Goal: Transaction & Acquisition: Purchase product/service

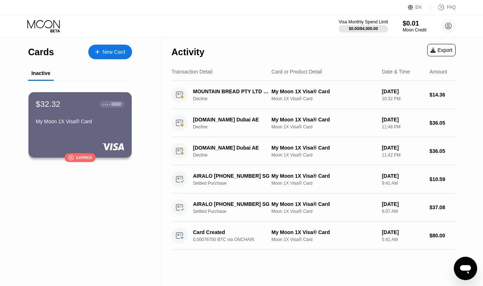
scroll to position [260, 0]
click at [467, 263] on icon "Открыть окно обмена сообщениями" at bounding box center [465, 267] width 13 height 13
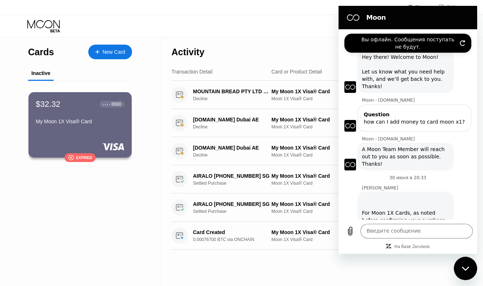
scroll to position [0, 0]
click at [429, 43] on label "Вы офлайн. Сообщения поступать не будут." at bounding box center [408, 43] width 98 height 15
click at [463, 43] on icon "Обновить подключение" at bounding box center [463, 43] width 6 height 6
click at [459, 42] on div "Вы офлайн. Сообщения поступать не будут." at bounding box center [408, 43] width 127 height 19
click at [464, 43] on icon "Обновить подключение" at bounding box center [463, 43] width 6 height 6
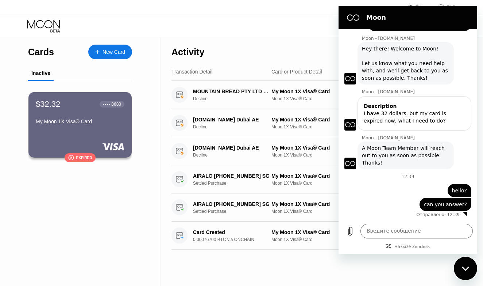
scroll to position [260, 0]
click at [318, 24] on div "Visa Monthly Spend Limit $0.00 / $4,000.00 $0.01 Moon Credit Margosha Music [DO…" at bounding box center [241, 26] width 483 height 22
click at [263, 256] on div "Activity Export Transaction Detail Card or Product Detail Date & Time Amount MO…" at bounding box center [314, 161] width 306 height 248
click at [415, 22] on h2 "Moon" at bounding box center [419, 17] width 104 height 9
click at [87, 160] on div "Expired" at bounding box center [84, 158] width 16 height 4
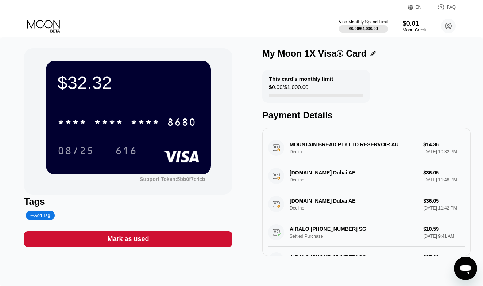
click at [161, 140] on div "* * * * * * * * * * * * 8680 08/25 616" at bounding box center [129, 128] width 142 height 43
click at [161, 136] on div "* * * * * * * * * * * * 8680 08/25 616" at bounding box center [129, 128] width 142 height 43
click at [410, 27] on div "$0.01" at bounding box center [415, 23] width 24 height 8
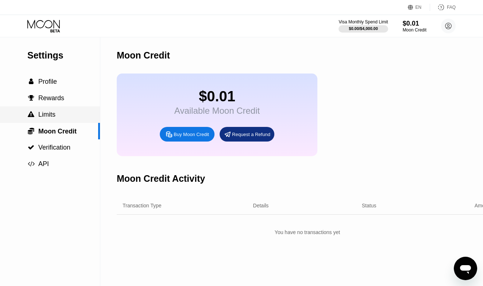
click at [65, 110] on div " Limits" at bounding box center [50, 114] width 100 height 16
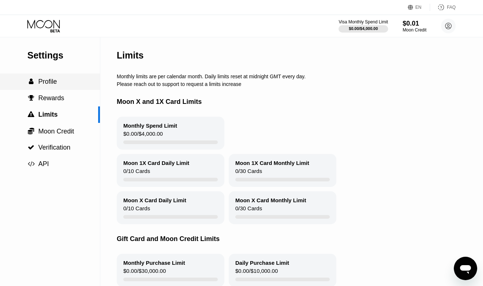
click at [45, 76] on div " Profile" at bounding box center [50, 81] width 100 height 16
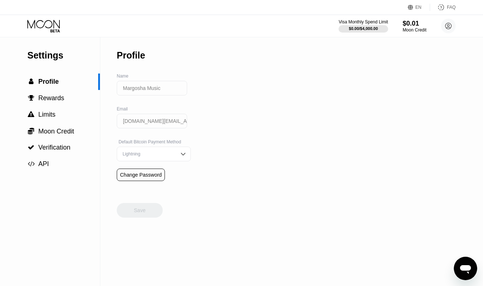
click at [46, 30] on icon at bounding box center [44, 26] width 34 height 13
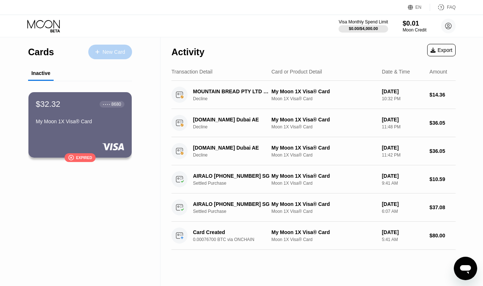
click at [111, 55] on div "New Card" at bounding box center [110, 52] width 44 height 15
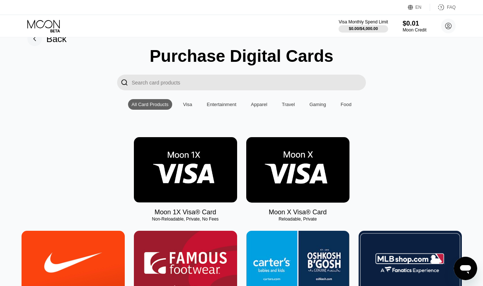
scroll to position [37, 0]
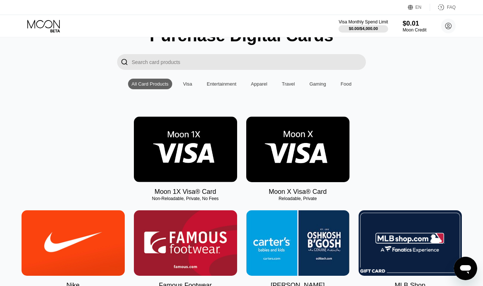
click at [265, 142] on img at bounding box center [297, 148] width 103 height 65
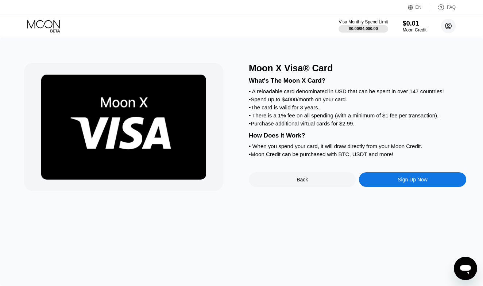
click at [446, 24] on icon at bounding box center [449, 26] width 6 height 6
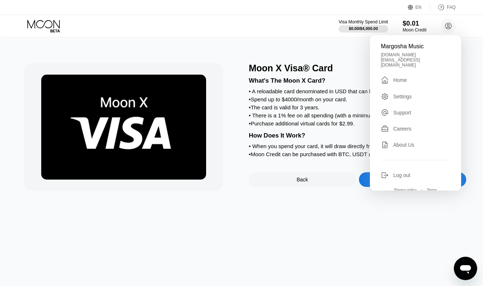
click at [351, 262] on div "Moon X Visa® Card What's The Moon X Card? • A reloadable card denominated in US…" at bounding box center [241, 161] width 483 height 248
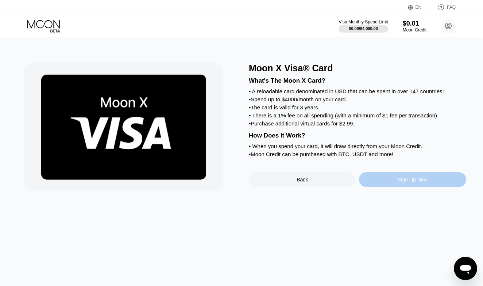
click at [387, 180] on div "Sign Up Now" at bounding box center [412, 179] width 107 height 15
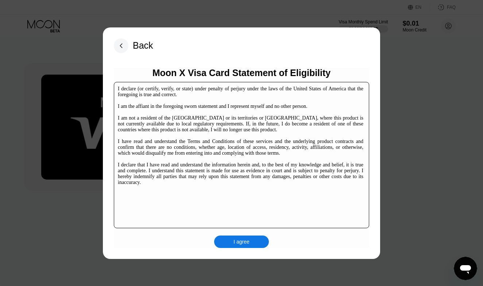
click at [230, 246] on div "I agree" at bounding box center [241, 241] width 55 height 12
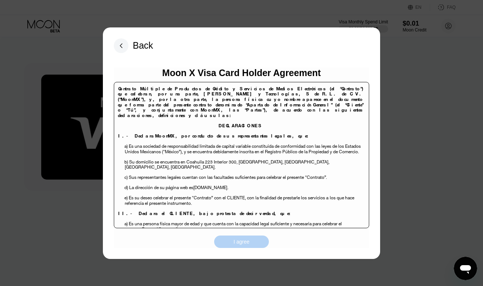
click at [230, 243] on div "I agree" at bounding box center [241, 241] width 55 height 12
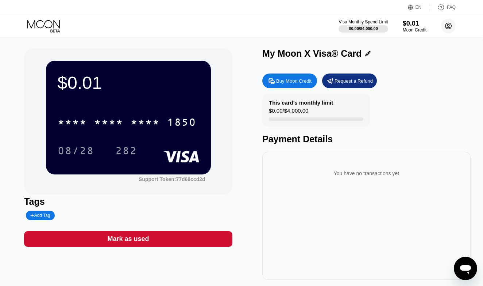
click at [451, 27] on circle at bounding box center [448, 26] width 15 height 15
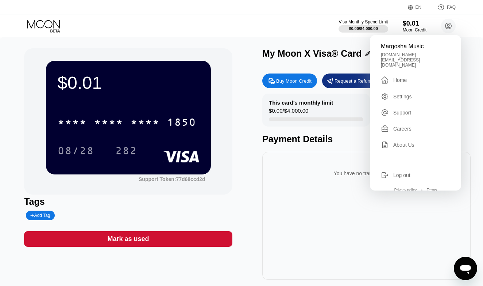
click at [418, 52] on div "[DOMAIN_NAME][EMAIL_ADDRESS][DOMAIN_NAME]" at bounding box center [415, 59] width 69 height 15
click at [49, 22] on icon at bounding box center [44, 26] width 34 height 13
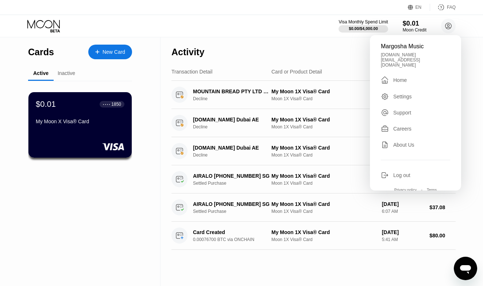
click at [63, 76] on div "Inactive" at bounding box center [67, 73] width 18 height 6
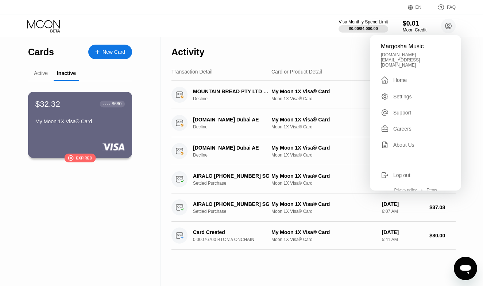
click at [72, 126] on div "My Moon 1X Visa® Card" at bounding box center [79, 122] width 89 height 9
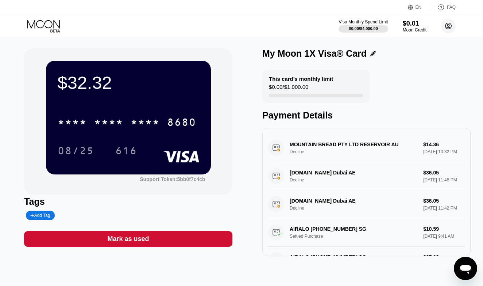
click at [453, 25] on circle at bounding box center [448, 26] width 15 height 15
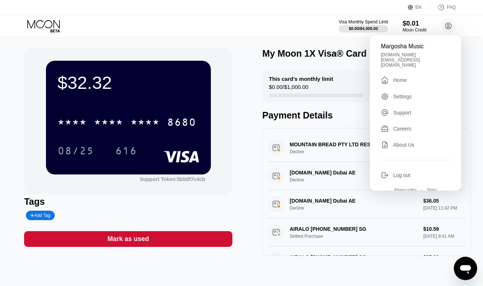
click at [408, 76] on div " Home" at bounding box center [415, 80] width 69 height 9
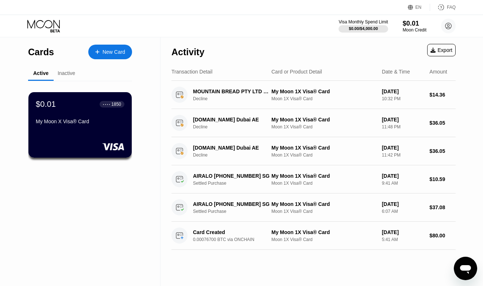
click at [69, 71] on div "Inactive" at bounding box center [67, 73] width 18 height 6
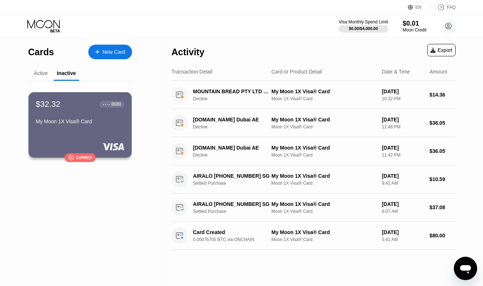
click at [45, 74] on div "Active" at bounding box center [41, 73] width 14 height 6
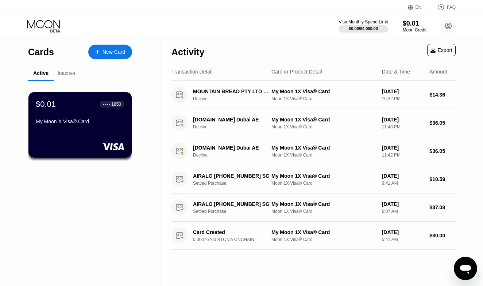
click at [70, 73] on div "Inactive" at bounding box center [67, 73] width 18 height 6
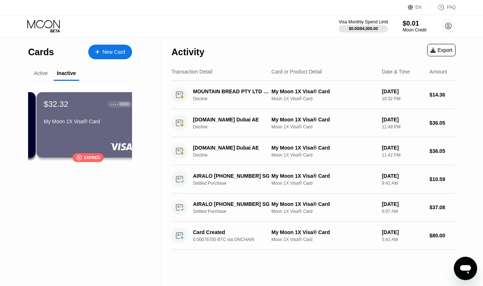
click at [74, 116] on div "$32.32 ● ● ● ● 8680 My Moon 1X Visa® Card" at bounding box center [88, 113] width 89 height 28
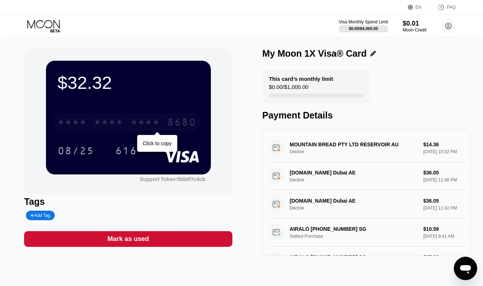
click at [157, 115] on div "* * * * * * * * * * * * 8680" at bounding box center [127, 122] width 148 height 18
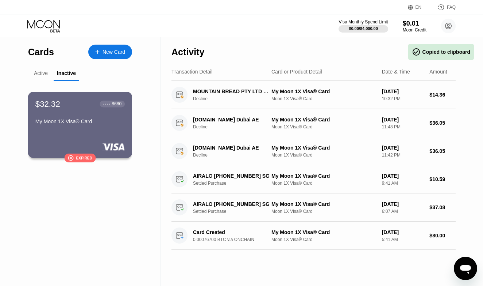
click at [47, 100] on div "$32.32" at bounding box center [47, 103] width 25 height 9
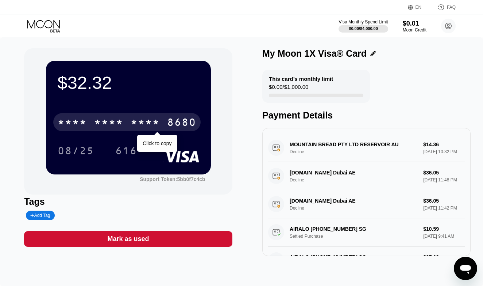
click at [136, 124] on div "* * * *" at bounding box center [145, 123] width 29 height 12
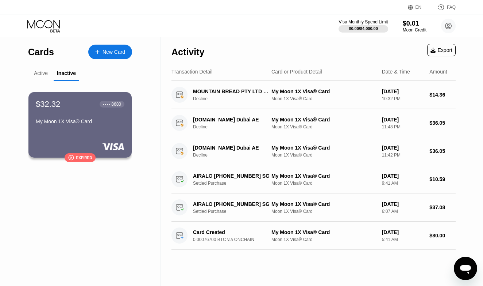
click at [36, 76] on div "Active" at bounding box center [41, 73] width 26 height 14
click at [38, 75] on div "Active" at bounding box center [41, 73] width 14 height 6
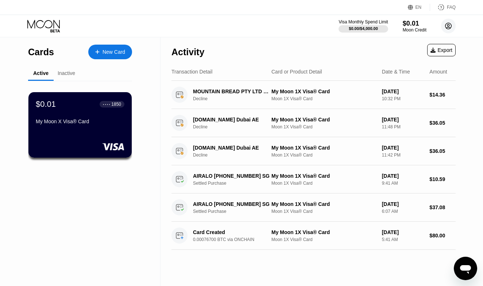
click at [446, 27] on icon at bounding box center [449, 26] width 6 height 6
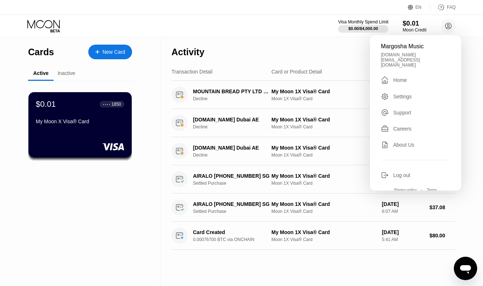
click at [370, 30] on div "$0.00 / $4,000.00" at bounding box center [364, 28] width 30 height 4
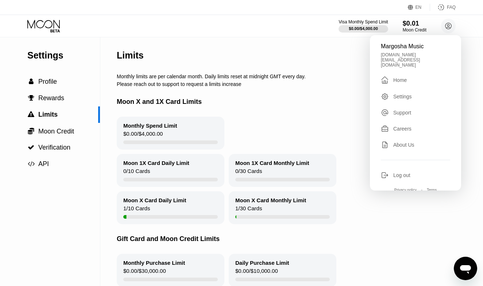
click at [401, 29] on div "Visa Monthly Spend Limit $0.00 / $4,000.00 $0.01 Moon Credit Margosha Music [DO…" at bounding box center [397, 26] width 117 height 15
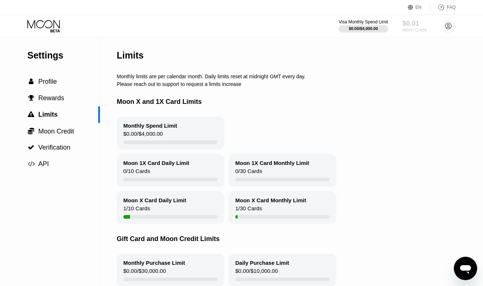
click at [409, 28] on div "Moon Credit" at bounding box center [415, 29] width 24 height 5
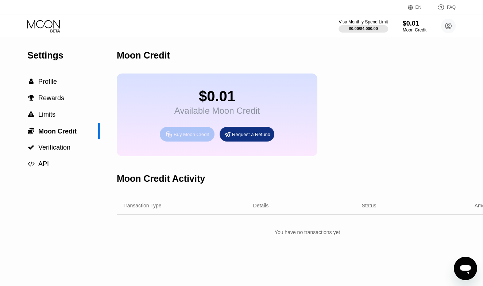
click at [193, 136] on div "Buy Moon Credit" at bounding box center [191, 134] width 35 height 6
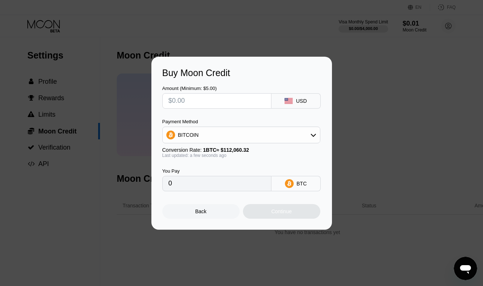
click at [352, 89] on div "Buy Moon Credit Amount (Minimum: $5.00) USD Payment Method BITCOIN Conversion R…" at bounding box center [241, 143] width 483 height 173
click at [346, 81] on div "Buy Moon Credit Amount (Minimum: $5.00) USD Payment Method BITCOIN Conversion R…" at bounding box center [241, 143] width 483 height 173
click at [319, 51] on div at bounding box center [241, 143] width 483 height 286
click at [196, 213] on div "Back" at bounding box center [200, 211] width 11 height 6
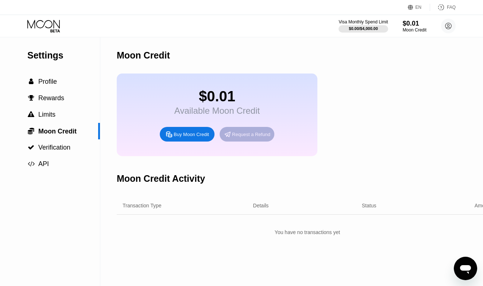
click at [241, 133] on div "Request a Refund" at bounding box center [251, 134] width 38 height 6
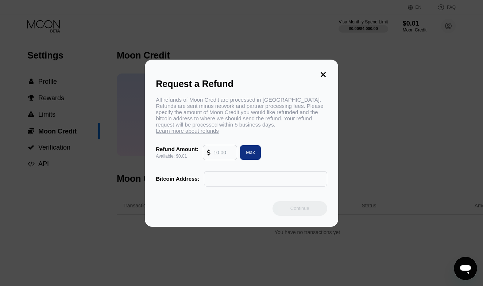
click at [323, 76] on icon at bounding box center [323, 74] width 5 height 5
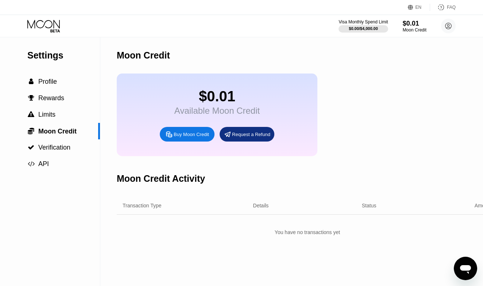
click at [459, 266] on div "Открыть окно обмена сообщениями" at bounding box center [466, 268] width 22 height 22
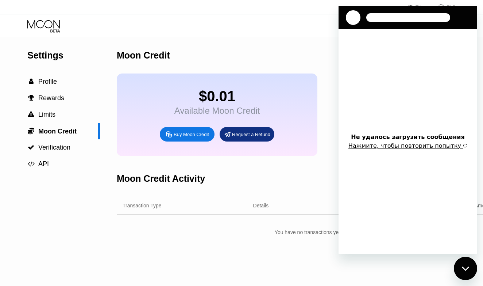
click at [428, 139] on div "Не удалось загрузить сообщения" at bounding box center [408, 136] width 114 height 7
click at [428, 144] on button "Нажмите, чтобы повторить попытку" at bounding box center [408, 145] width 119 height 7
click at [316, 63] on div "Moon Credit" at bounding box center [308, 55] width 382 height 36
